Goal: Check status: Check status

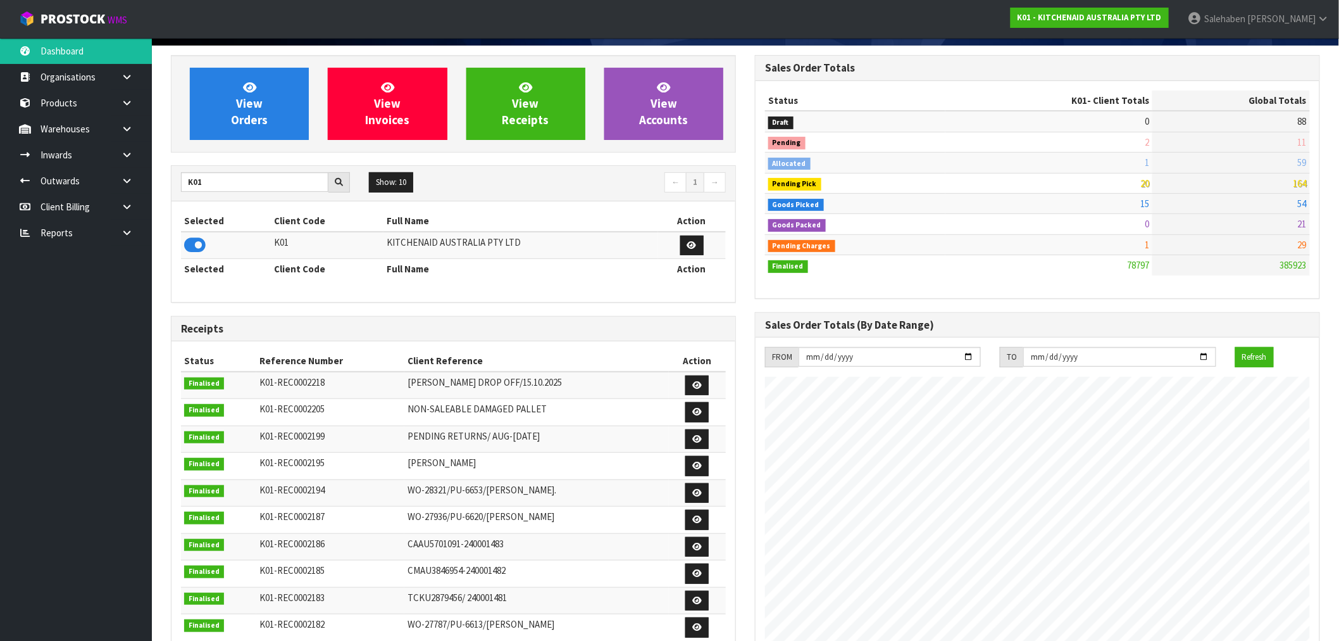
scroll to position [141, 0]
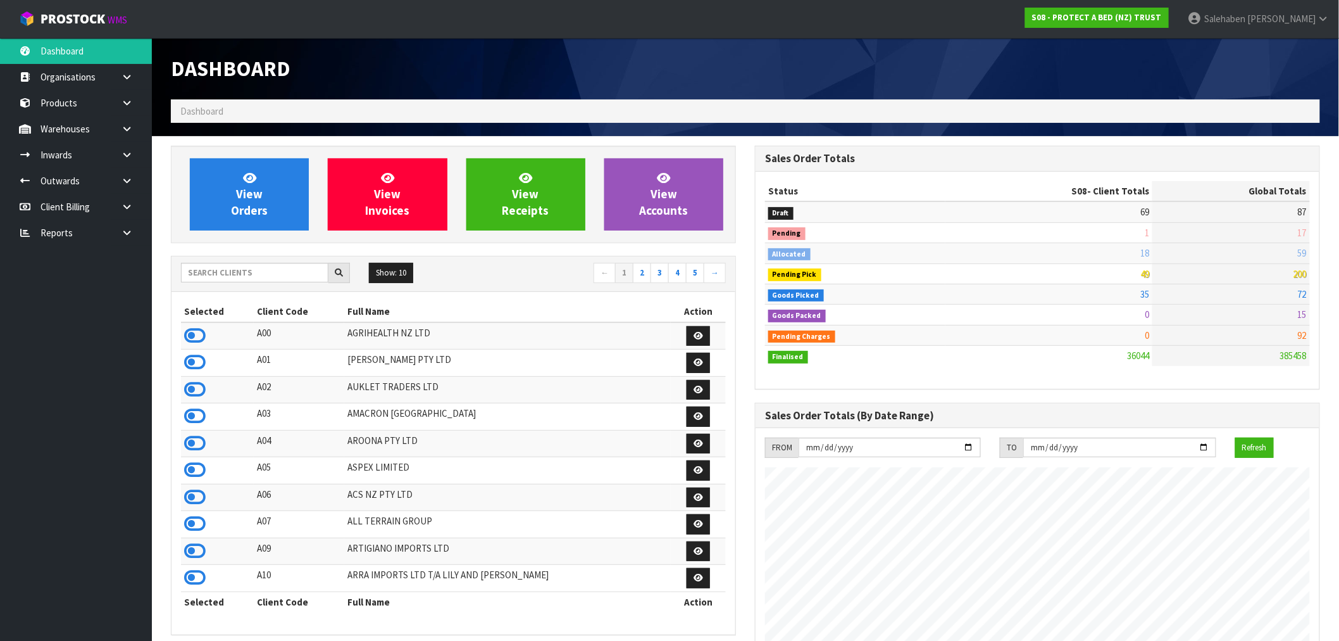
scroll to position [959, 584]
click at [213, 273] on input "text" at bounding box center [254, 273] width 147 height 20
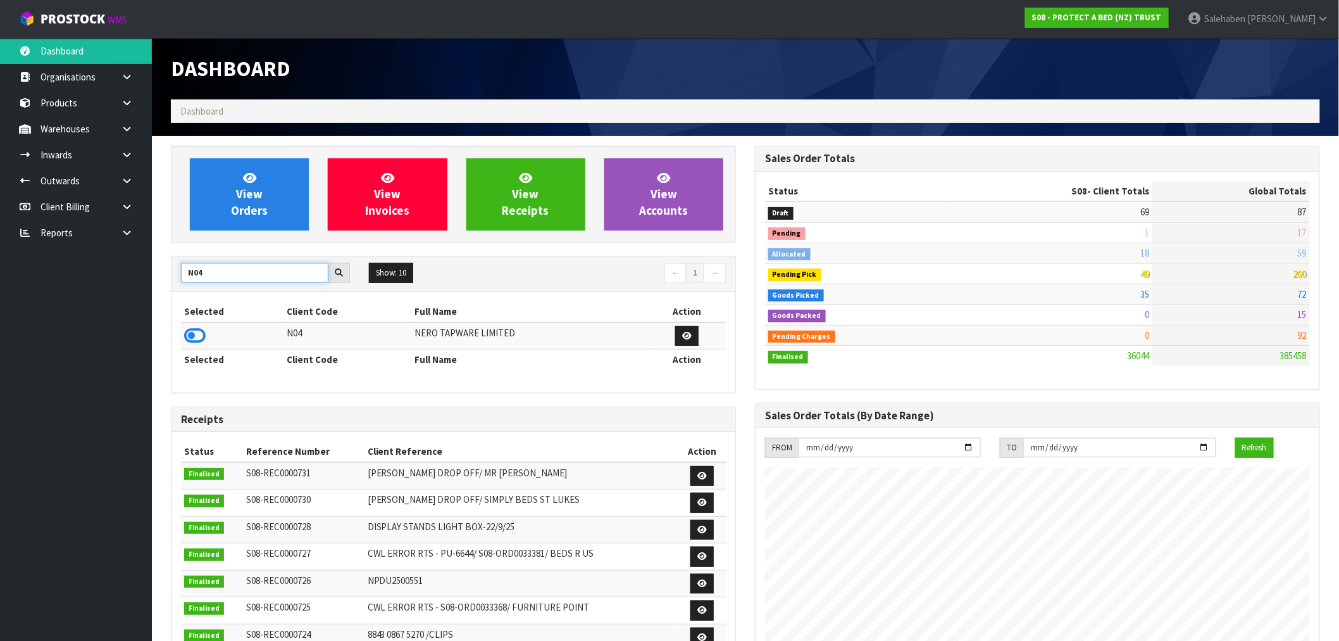
type input "N04"
click at [198, 336] on icon at bounding box center [195, 335] width 22 height 19
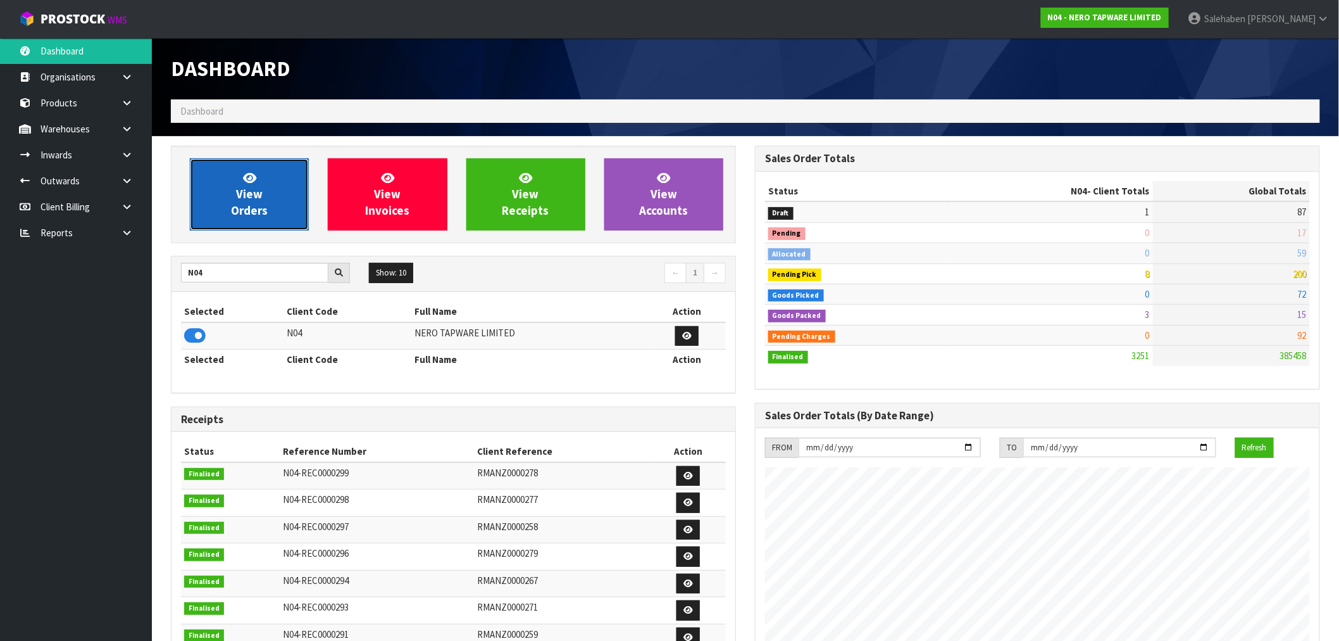
click at [237, 196] on span "View Orders" at bounding box center [249, 193] width 37 height 47
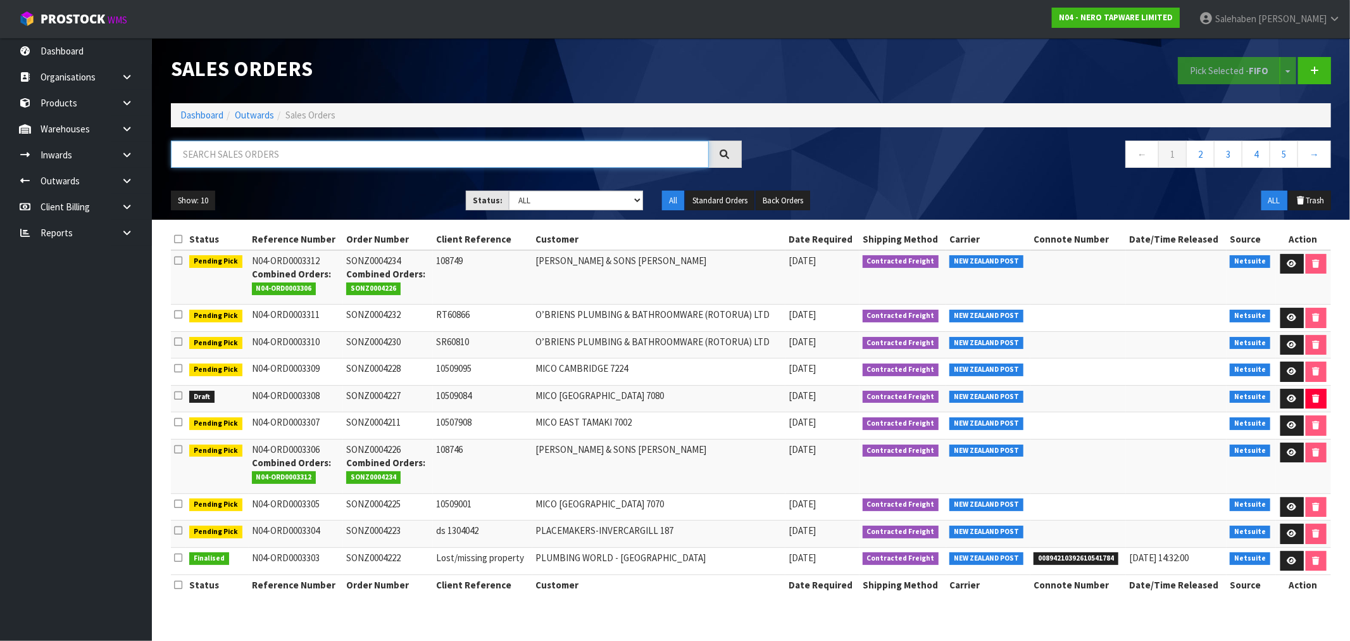
click at [258, 153] on input "text" at bounding box center [440, 154] width 538 height 27
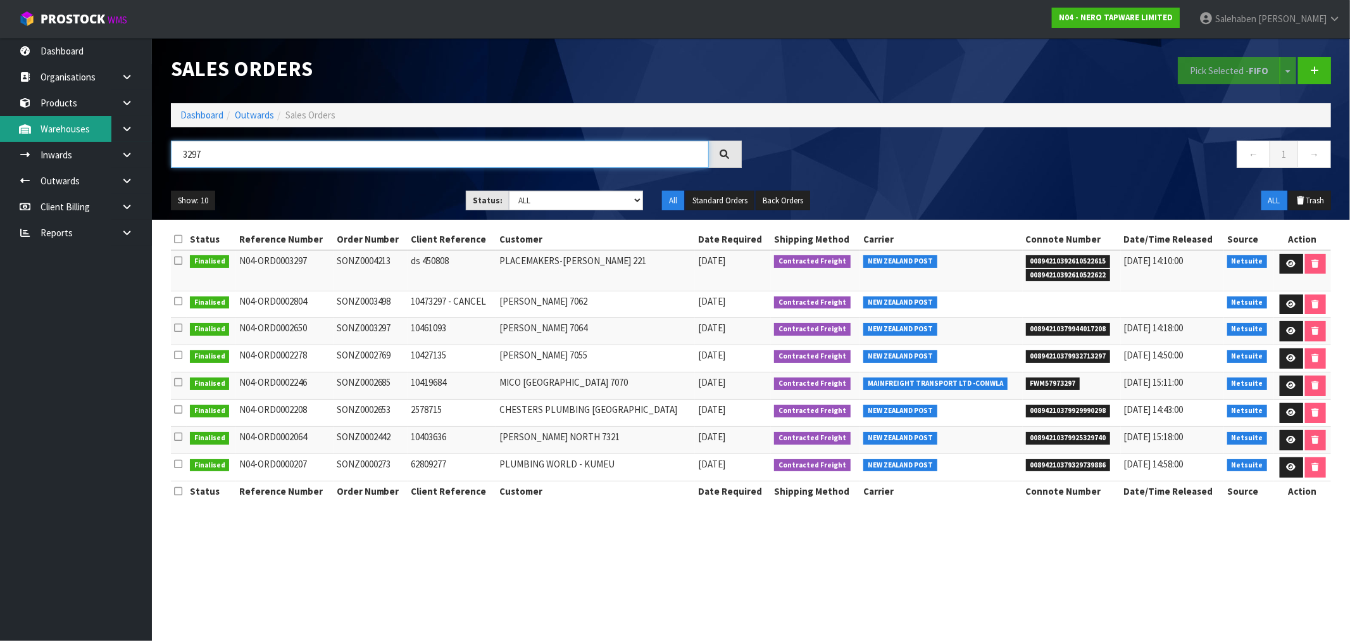
type input "3297"
click at [191, 109] on link "Dashboard" at bounding box center [201, 115] width 43 height 12
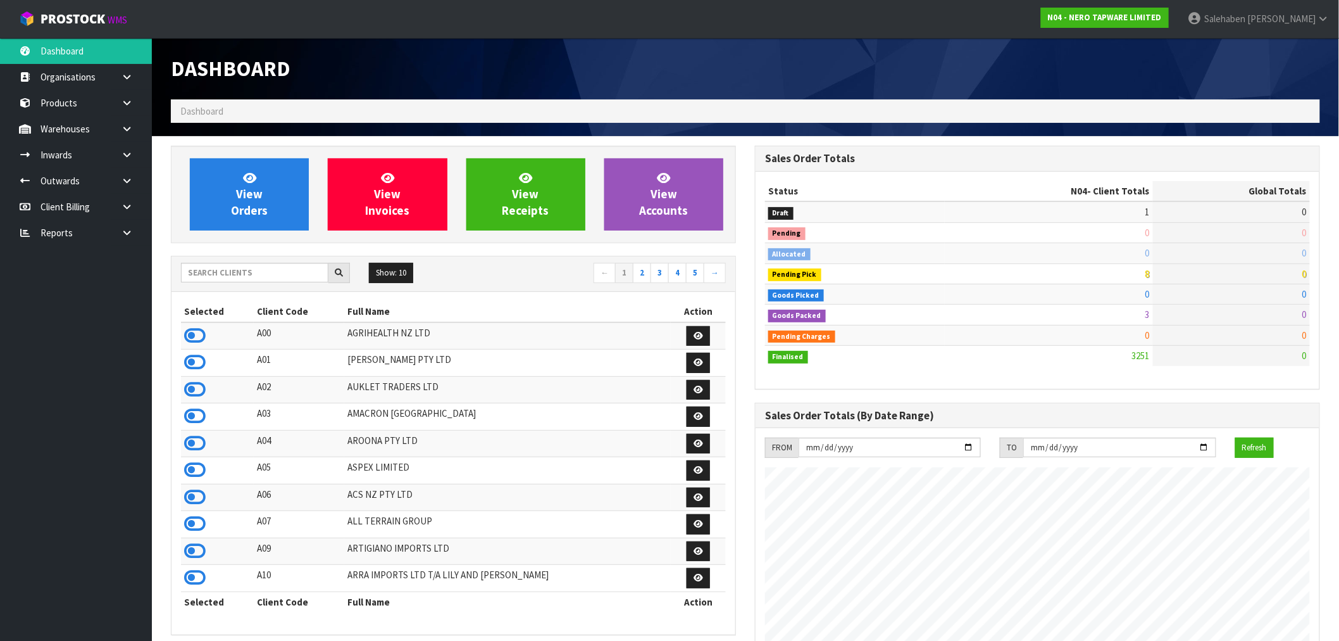
scroll to position [959, 584]
